Goal: Communication & Community: Answer question/provide support

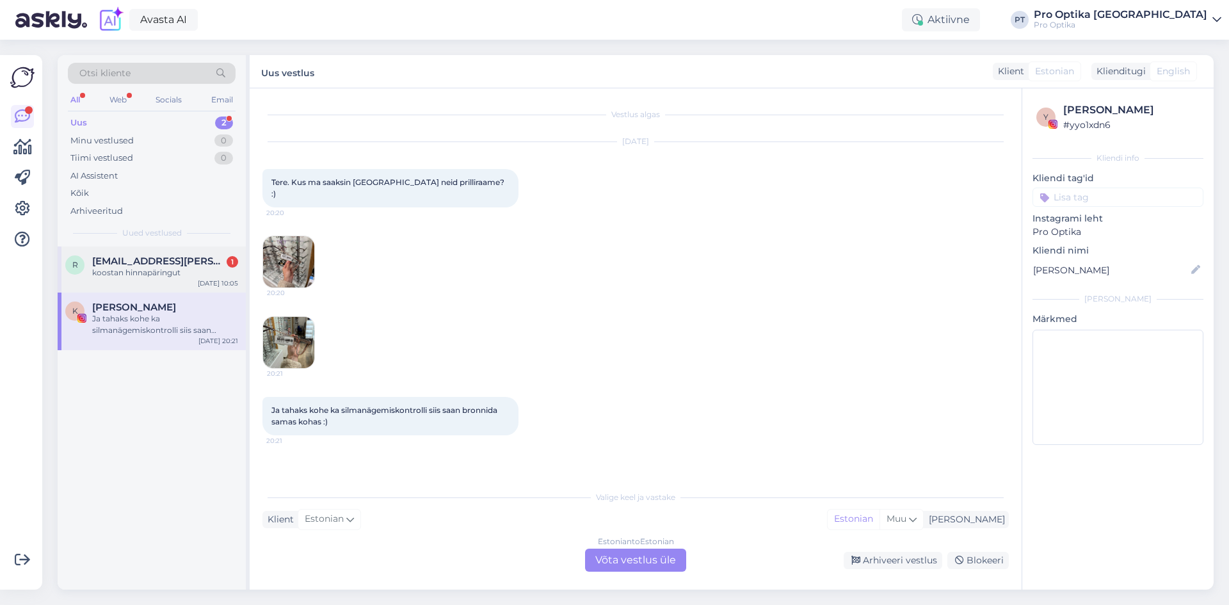
click at [102, 269] on div "koostan hinnapäringut" at bounding box center [165, 273] width 146 height 12
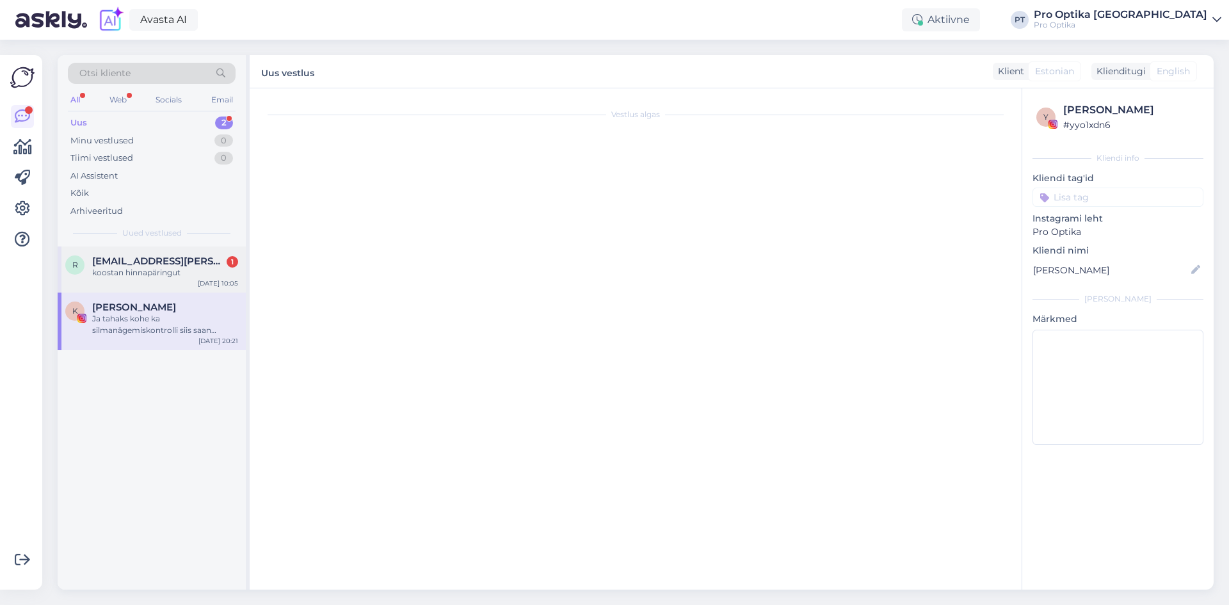
scroll to position [74, 0]
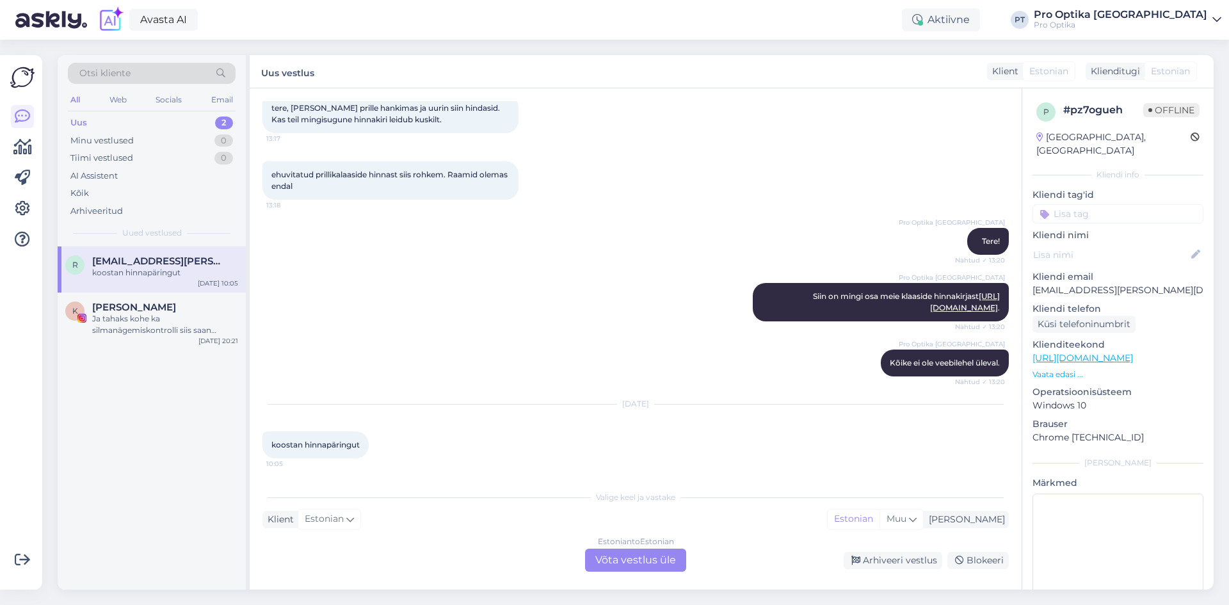
click at [624, 553] on div "Estonian to Estonian Võta vestlus üle" at bounding box center [635, 559] width 101 height 23
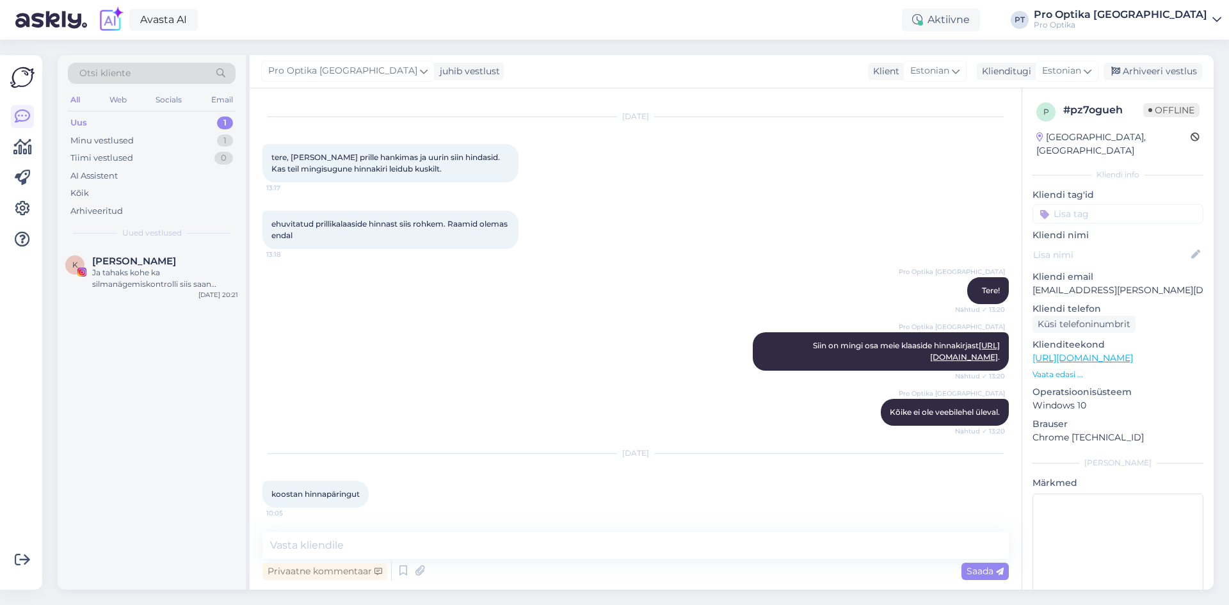
scroll to position [26, 0]
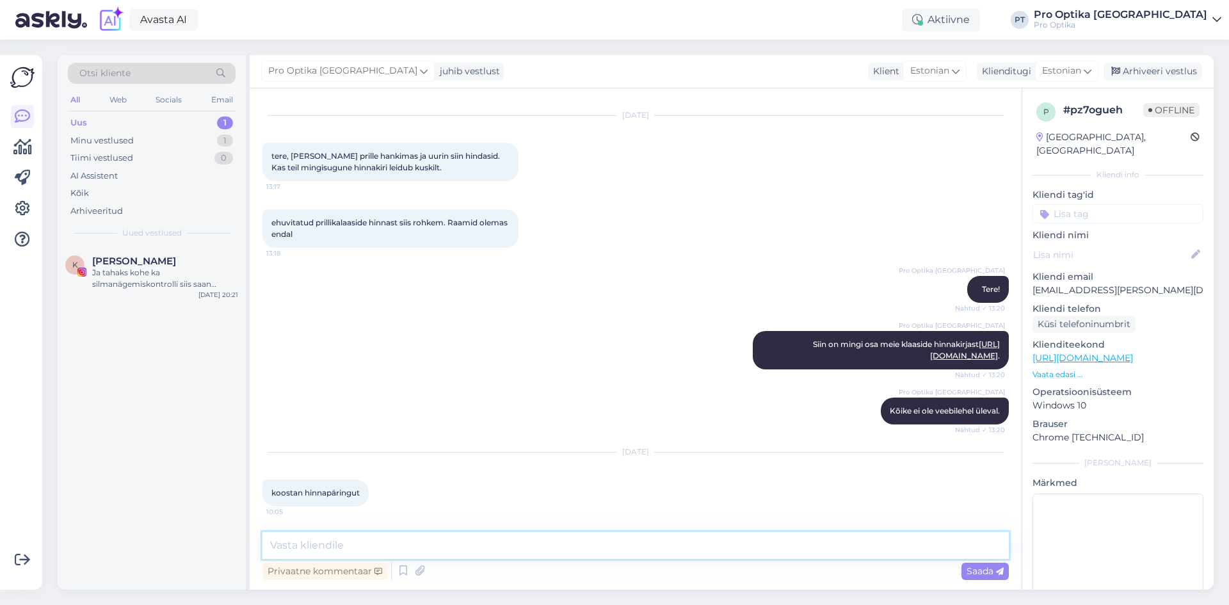
click at [365, 544] on textarea at bounding box center [635, 545] width 746 height 27
type textarea "K"
click at [502, 541] on textarea "Kui soovite, et meie Teile hinnapäringu teeks [PERSON_NAME] teada retsepti ja k…" at bounding box center [635, 545] width 746 height 27
click at [763, 542] on textarea "Kui soovite, et meie Teile hinnapäringu koostaks, [PERSON_NAME] teada retsepti …" at bounding box center [635, 545] width 746 height 27
type textarea "Kui soovite, et meie Teile hinnapäringu koostaks, [PERSON_NAME] teada retsepti …"
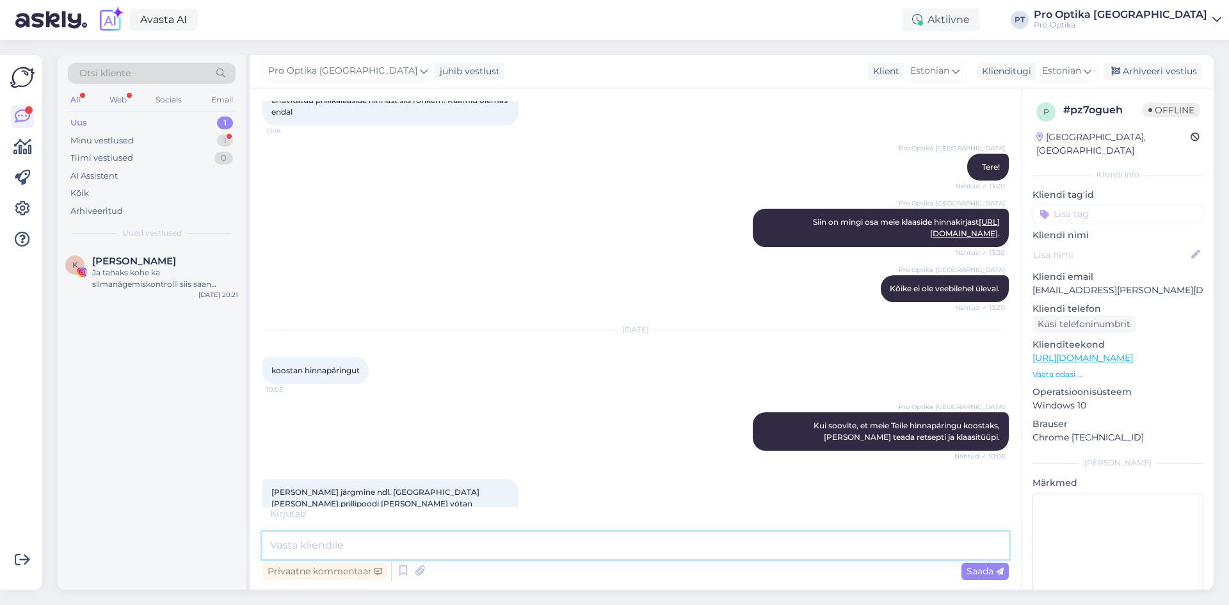
scroll to position [173, 0]
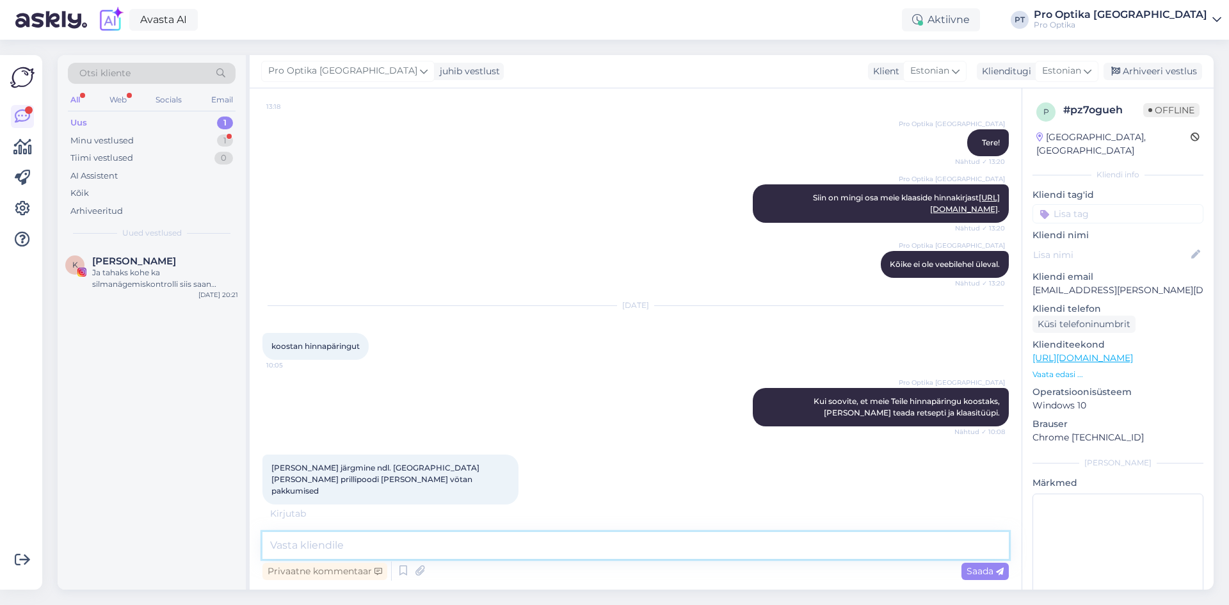
click at [468, 546] on textarea at bounding box center [635, 545] width 746 height 27
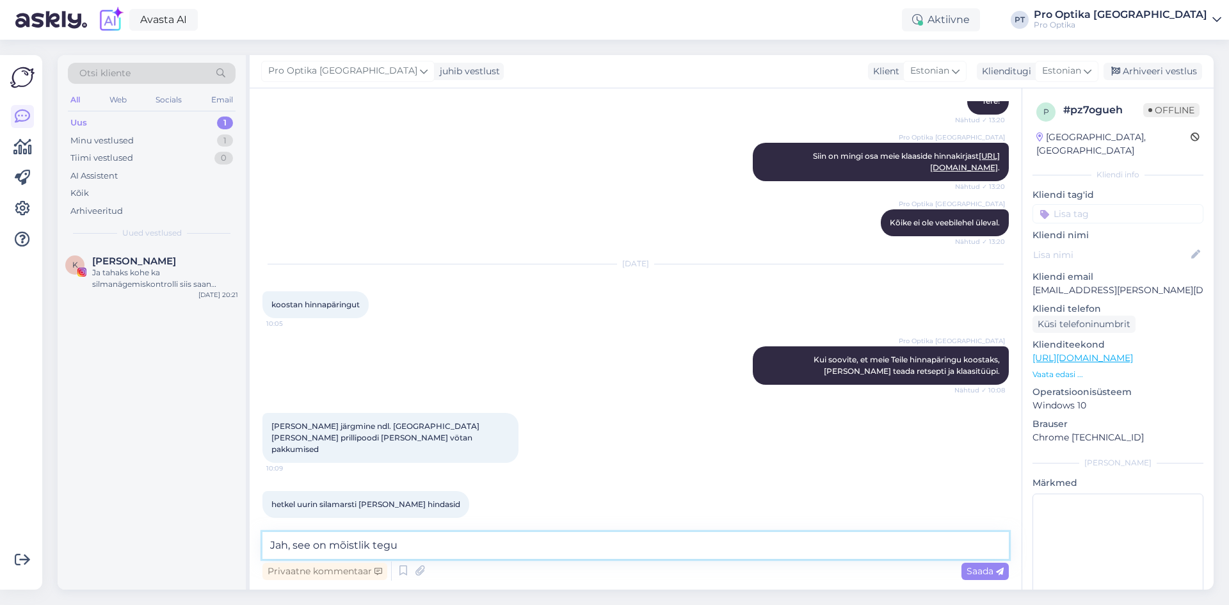
type textarea "Jah, see on mõistlik tegu."
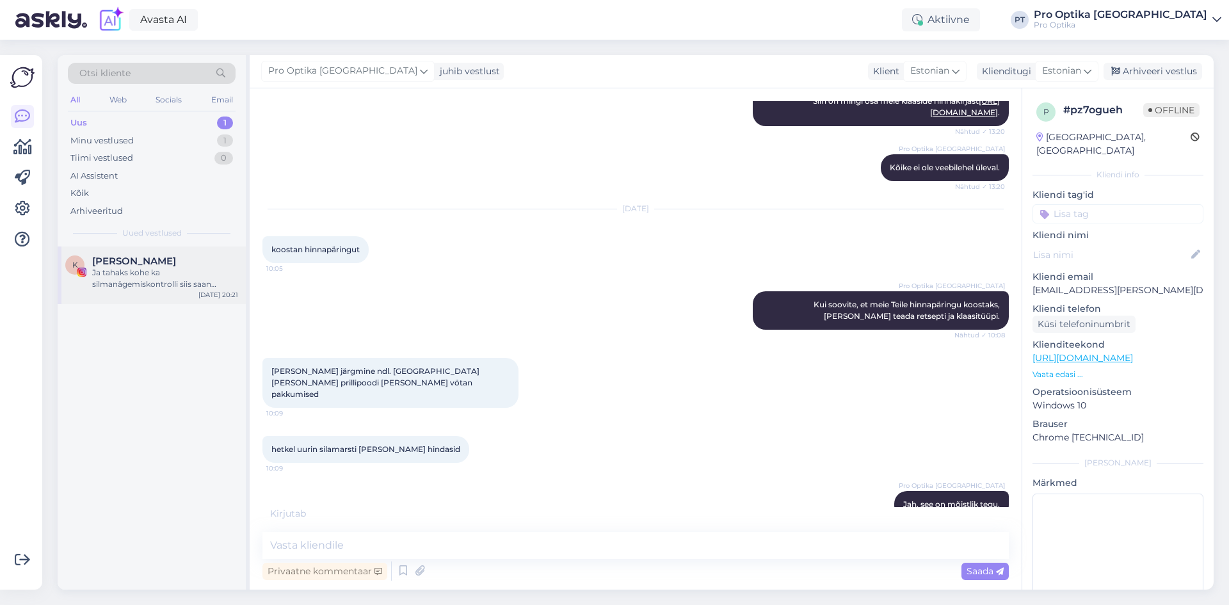
click at [89, 273] on div "K Katrin Aare Ja tahaks kohe ka silmanägemiskontrolli siis saan bronnida samas …" at bounding box center [151, 272] width 173 height 35
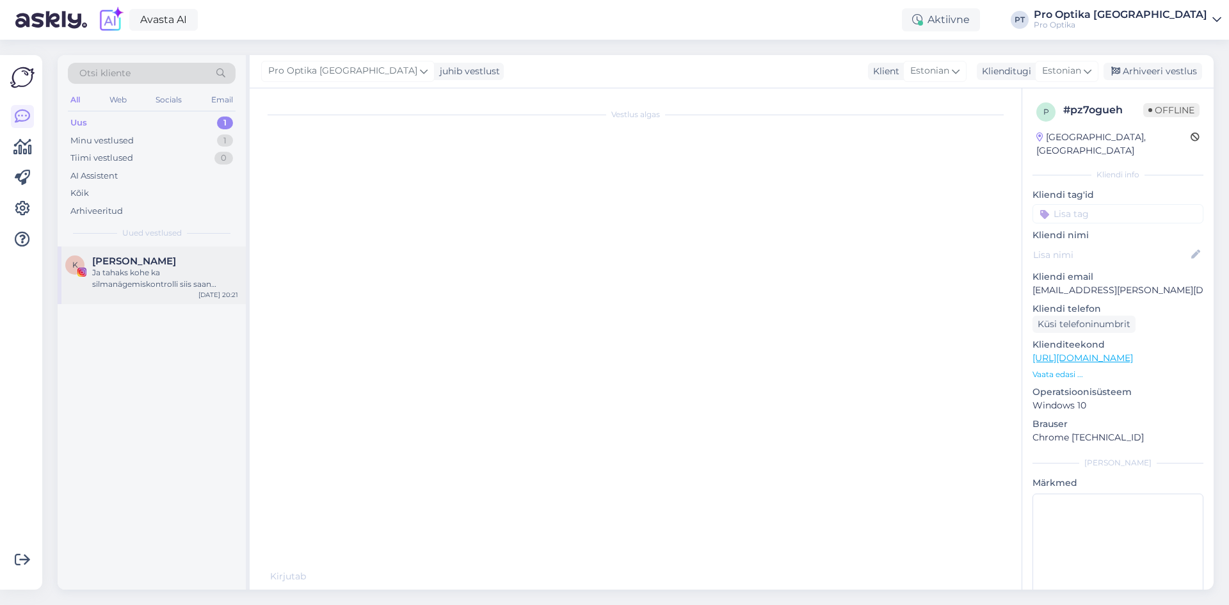
scroll to position [0, 0]
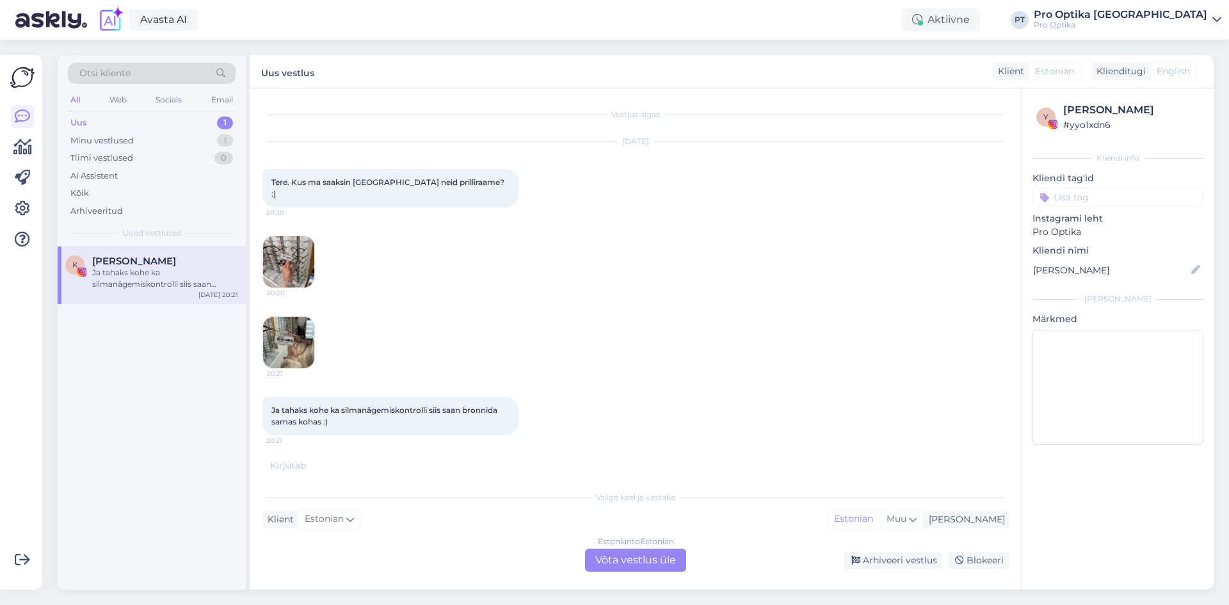
click at [623, 563] on div "Estonian to Estonian Võta vestlus üle" at bounding box center [635, 559] width 101 height 23
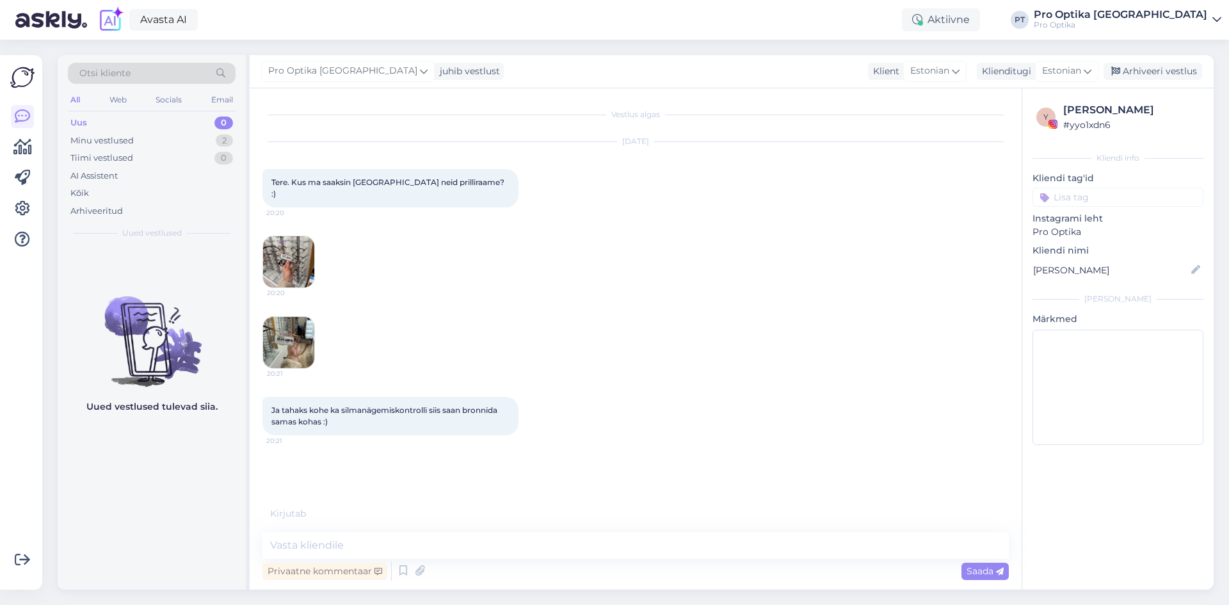
click at [290, 251] on img at bounding box center [288, 261] width 51 height 51
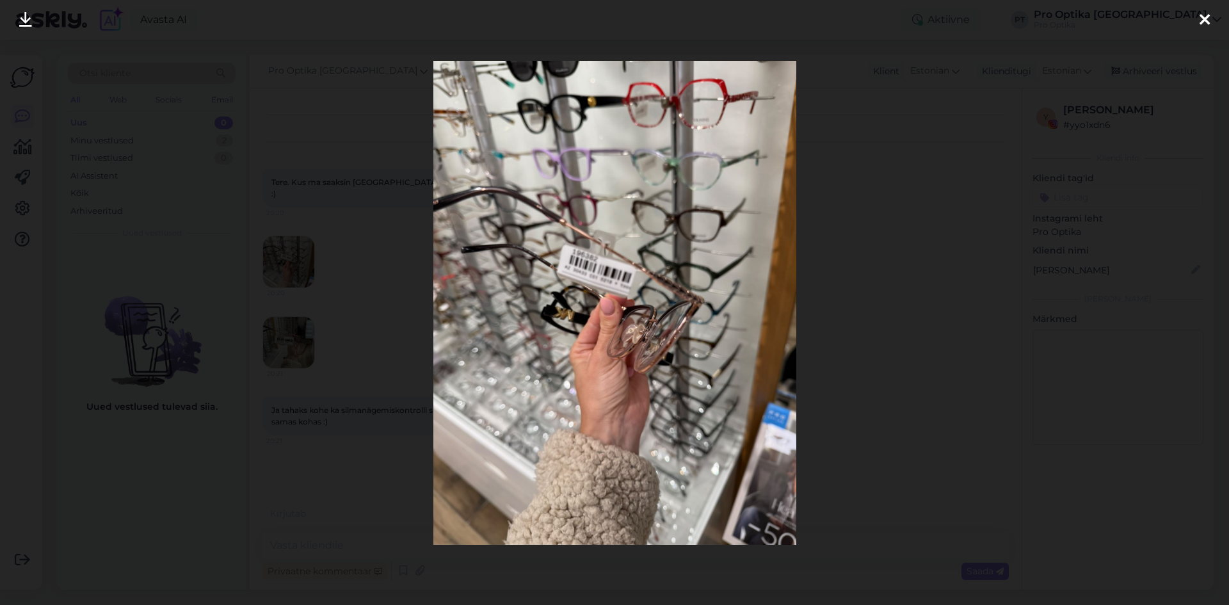
click at [1212, 16] on div at bounding box center [1204, 20] width 26 height 40
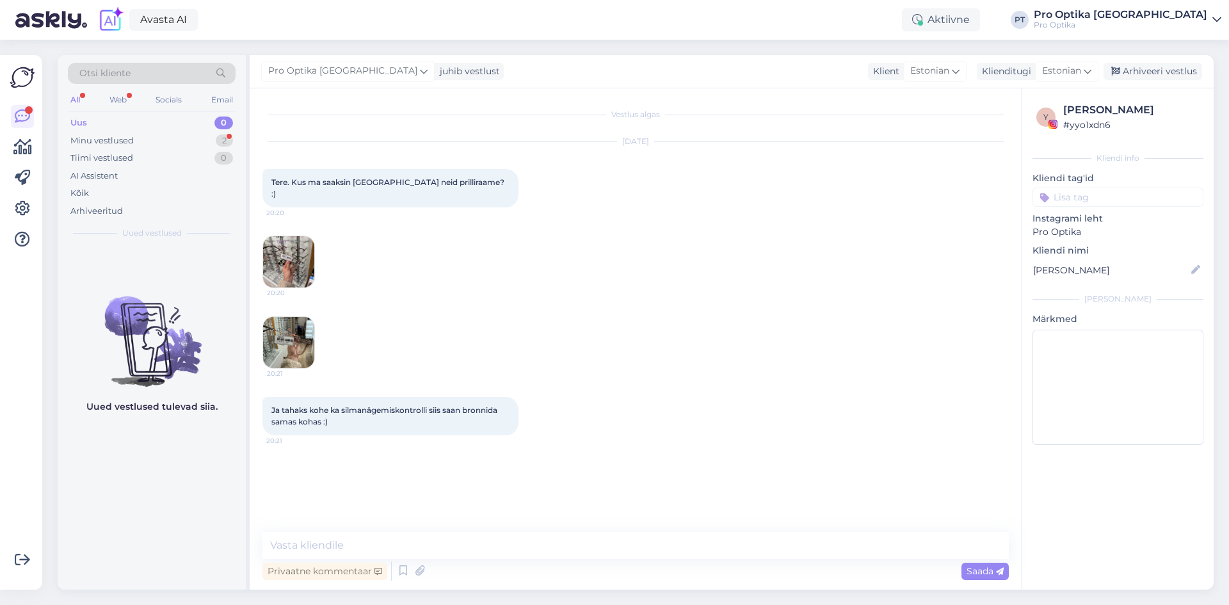
click at [289, 337] on img at bounding box center [288, 342] width 51 height 51
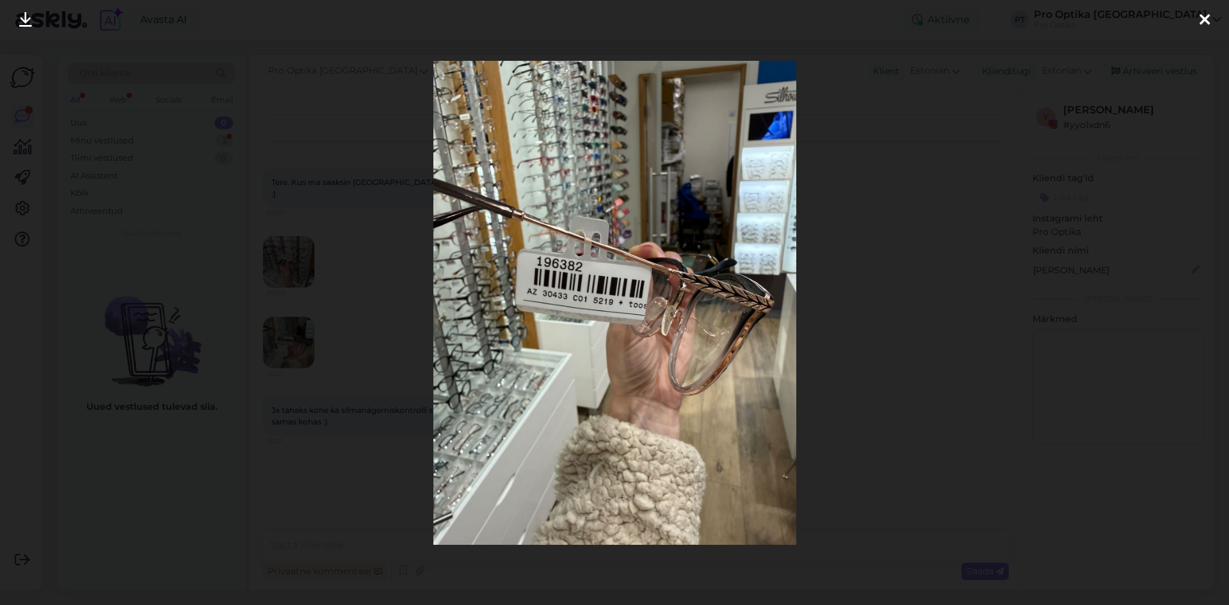
click at [1210, 22] on div at bounding box center [1204, 20] width 26 height 40
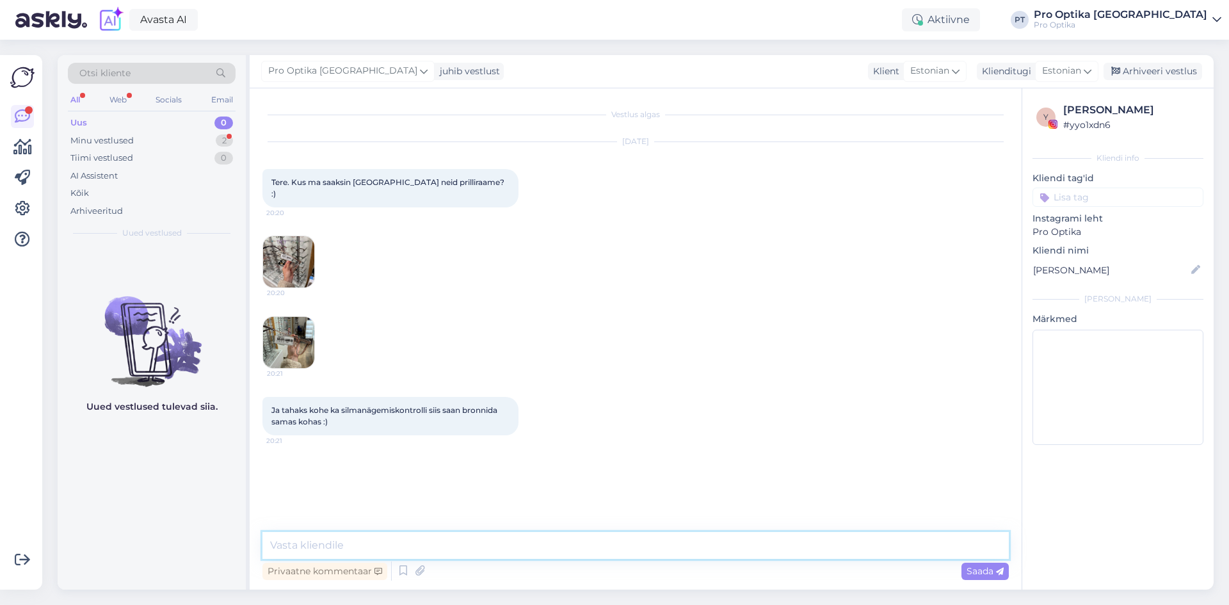
click at [352, 543] on textarea at bounding box center [635, 545] width 746 height 27
type textarea "Tere!"
click at [292, 259] on img at bounding box center [288, 261] width 51 height 51
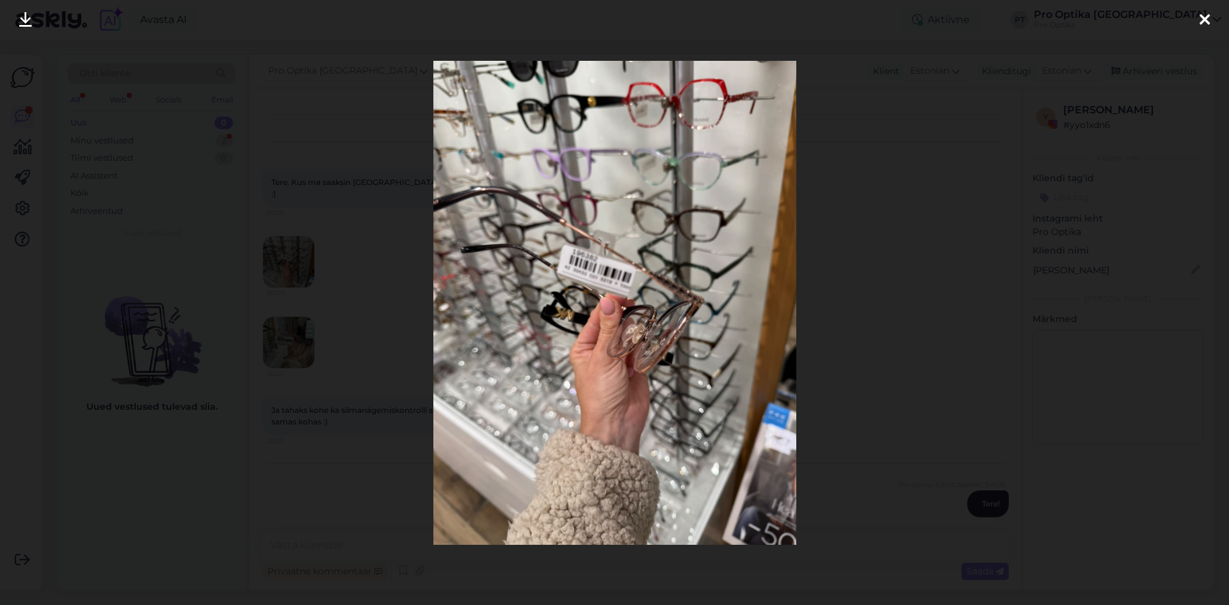
click at [1196, 14] on div at bounding box center [1204, 20] width 26 height 40
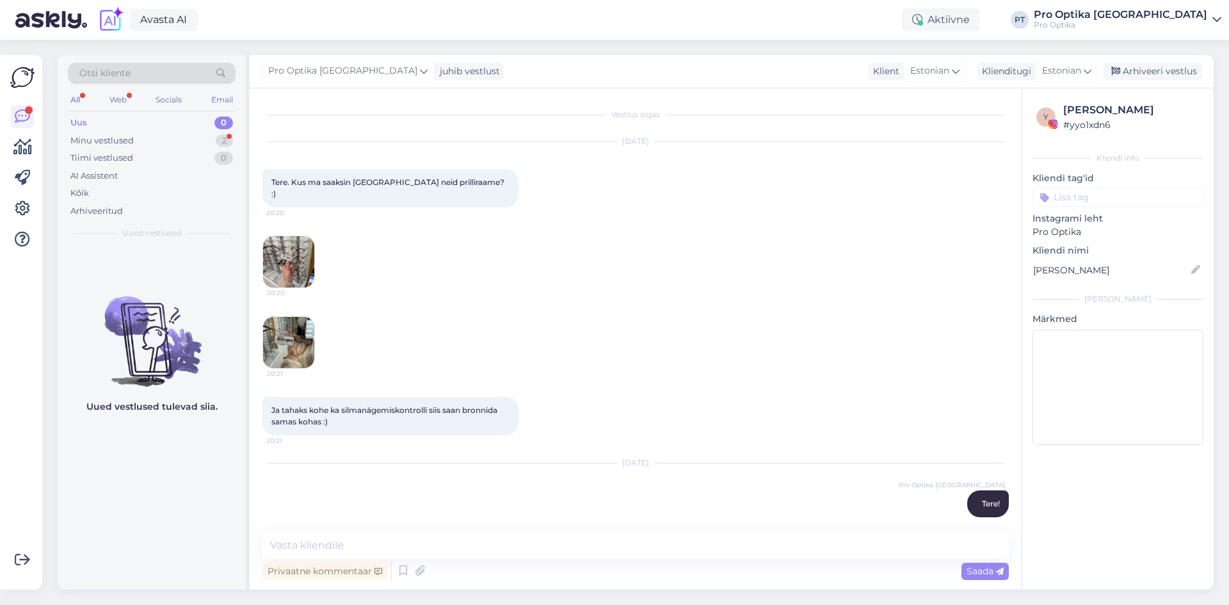
click at [269, 337] on img at bounding box center [288, 342] width 51 height 51
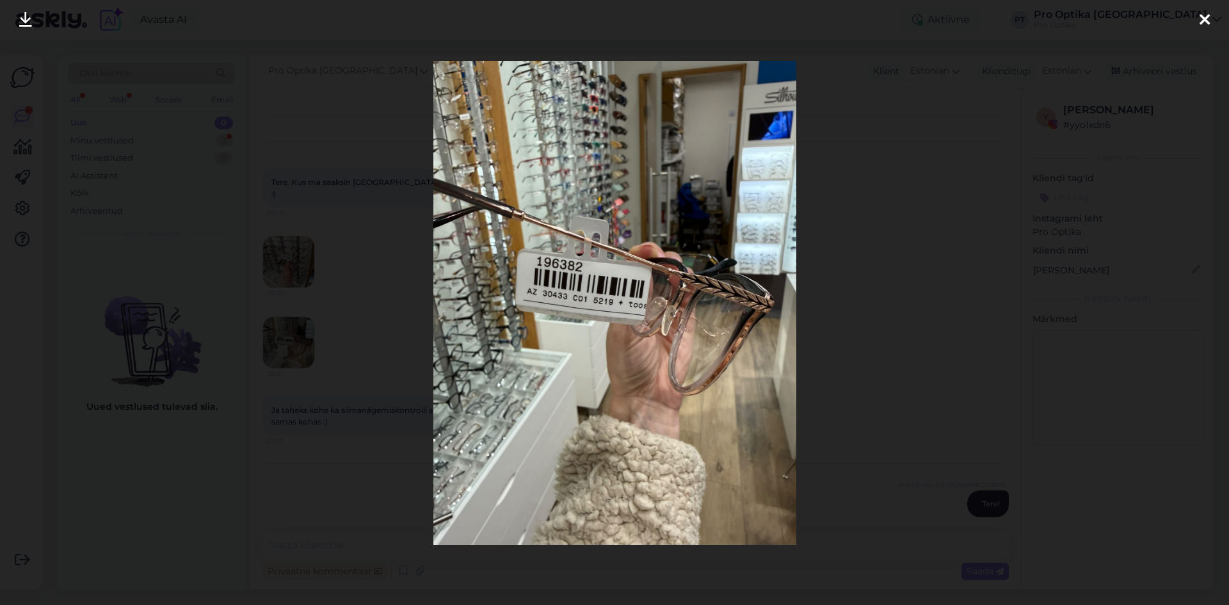
click at [1204, 19] on icon at bounding box center [1204, 20] width 10 height 17
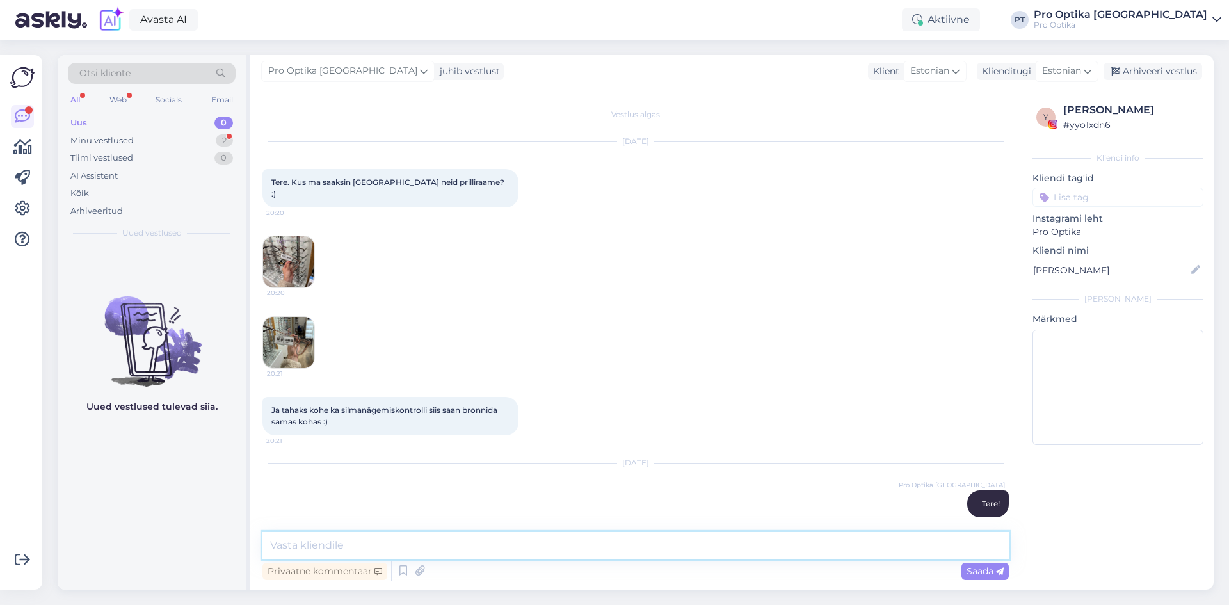
click at [411, 555] on textarea at bounding box center [635, 545] width 746 height 27
click at [530, 548] on textarea "Jah, antud raam on [GEOGRAPHIC_DATA] olemas," at bounding box center [635, 545] width 746 height 27
type textarea "Jah, antud raam on [GEOGRAPHIC_DATA] olemas [GEOGRAPHIC_DATA], [GEOGRAPHIC_DATA…"
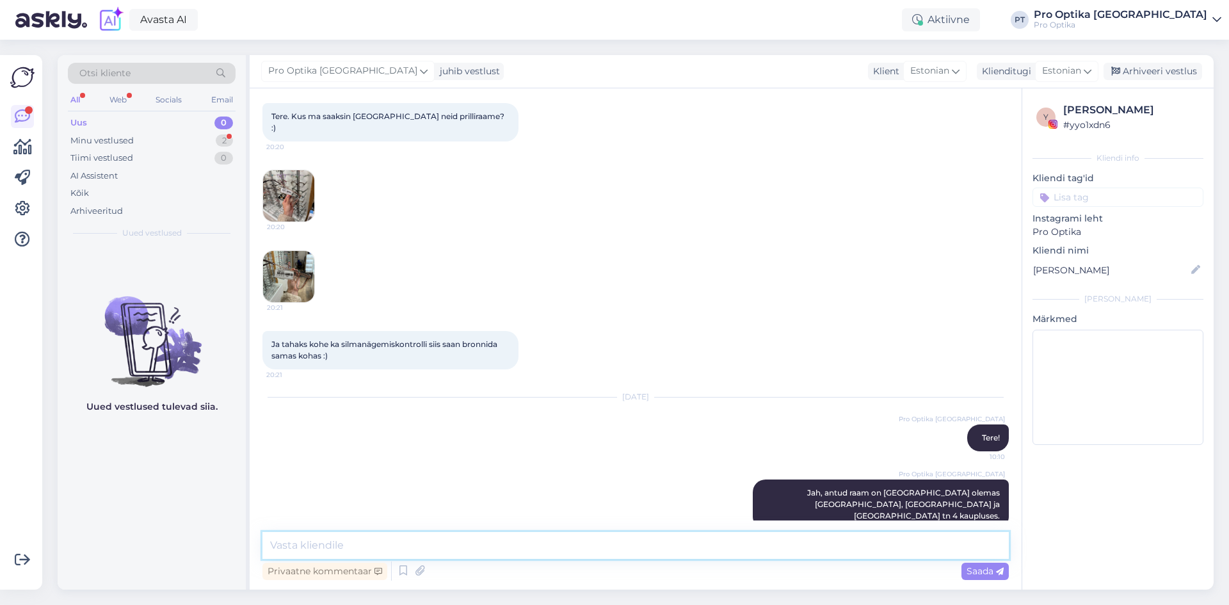
click at [406, 543] on textarea at bounding box center [635, 545] width 746 height 27
click at [186, 136] on div "Minu vestlused 2" at bounding box center [152, 141] width 168 height 18
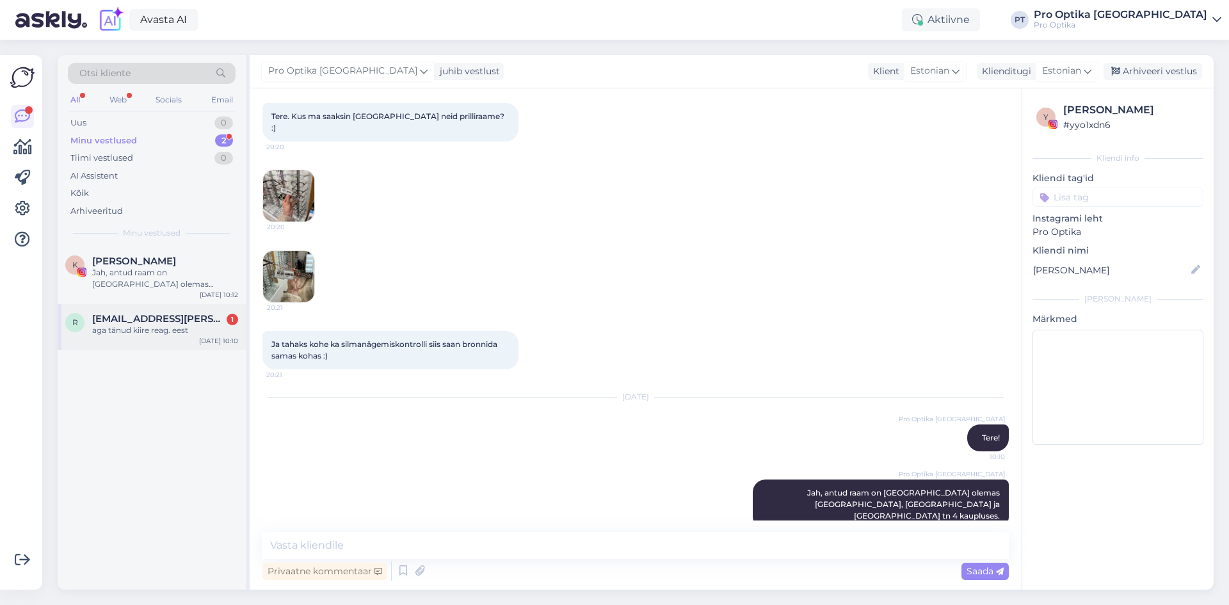
click at [146, 340] on div "r [EMAIL_ADDRESS][PERSON_NAME][DOMAIN_NAME] 1 aga tänud kiire reag. eest [DATE]…" at bounding box center [152, 327] width 188 height 46
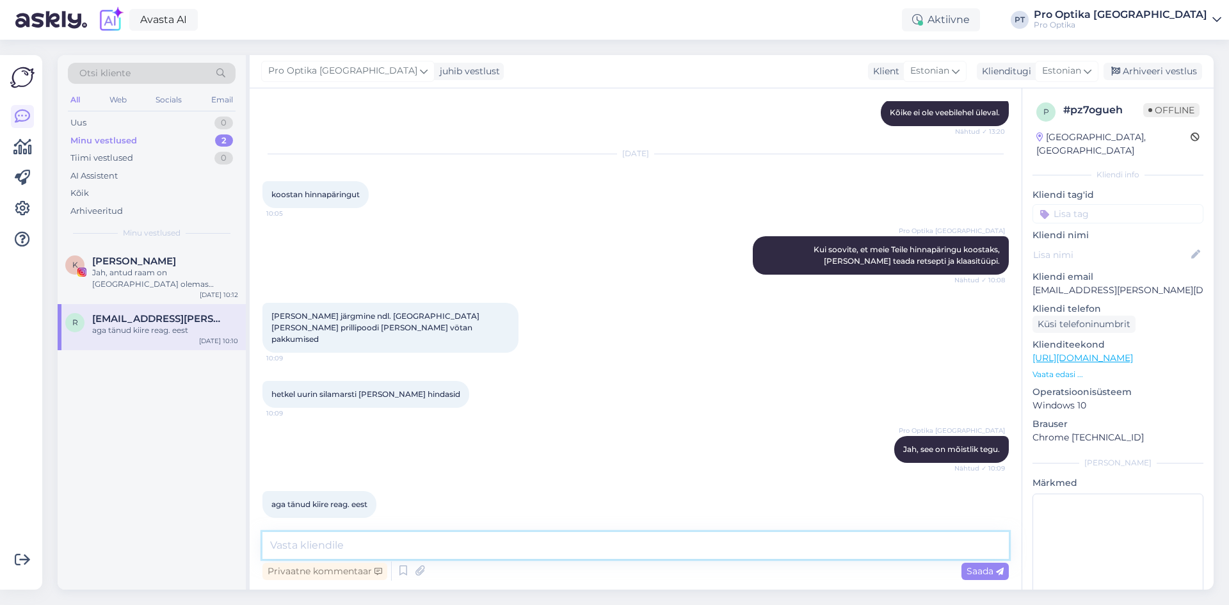
click at [383, 548] on textarea at bounding box center [635, 545] width 746 height 27
click at [402, 580] on div "Privaatne kommentaar Saada" at bounding box center [635, 571] width 746 height 24
click at [404, 572] on icon at bounding box center [402, 570] width 15 height 19
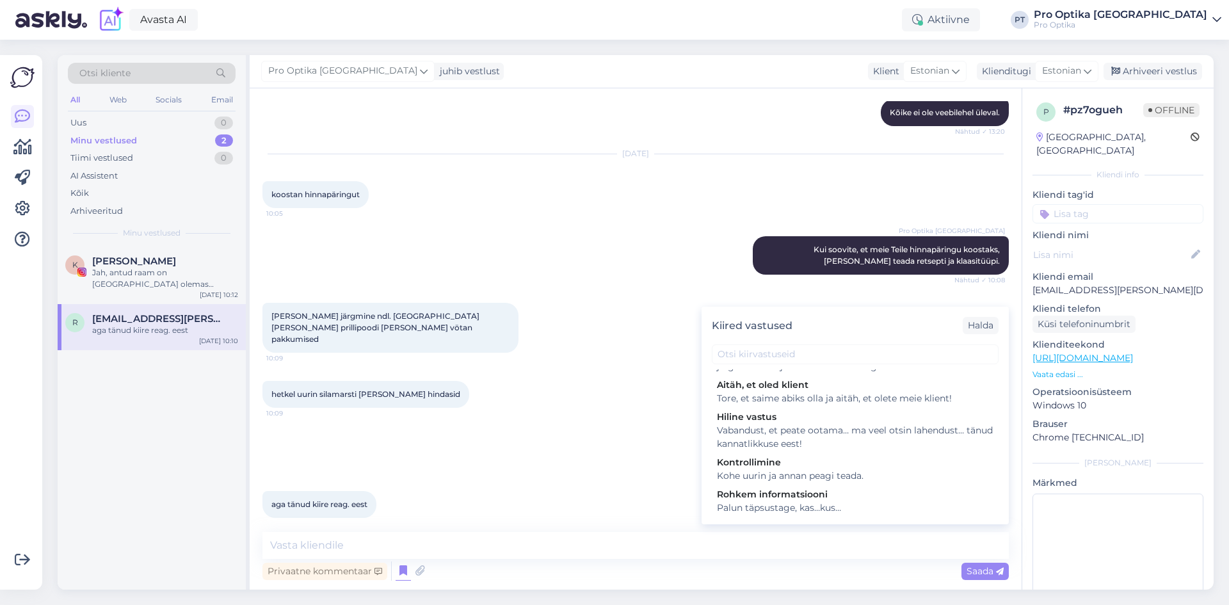
scroll to position [448, 0]
click at [820, 371] on div "Tore, et saime abiks olla. Kui teil on veel küsimusi, andke julgelt märku ja ai…" at bounding box center [855, 357] width 276 height 27
type textarea "Tore, et saime abiks olla. Kui teil on veel küsimusi, andke julgelt märku ja ai…"
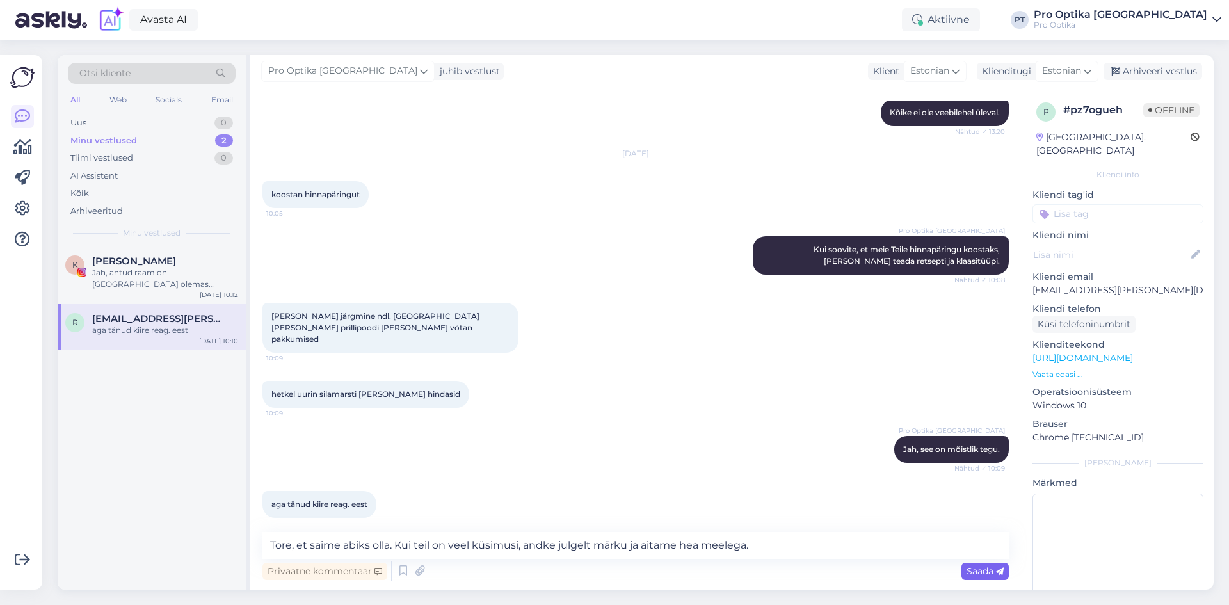
click at [985, 577] on div "Saada" at bounding box center [984, 570] width 47 height 17
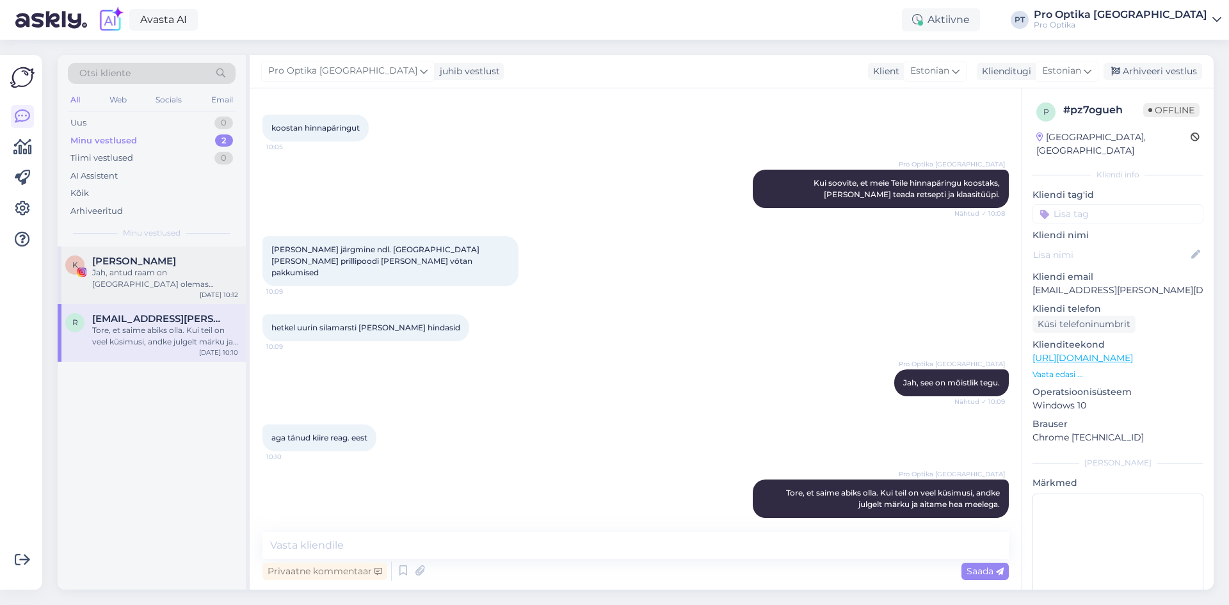
click at [169, 267] on div "Jah, antud raam on [GEOGRAPHIC_DATA] olemas [GEOGRAPHIC_DATA], [GEOGRAPHIC_DATA…" at bounding box center [165, 278] width 146 height 23
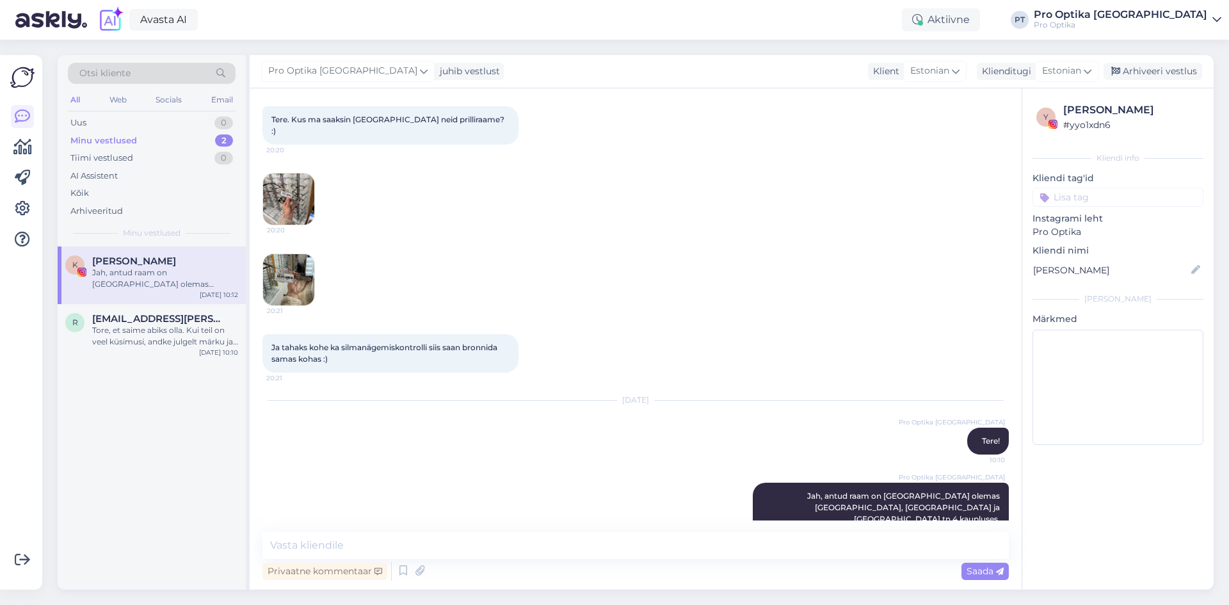
scroll to position [66, 0]
